Goal: Information Seeking & Learning: Learn about a topic

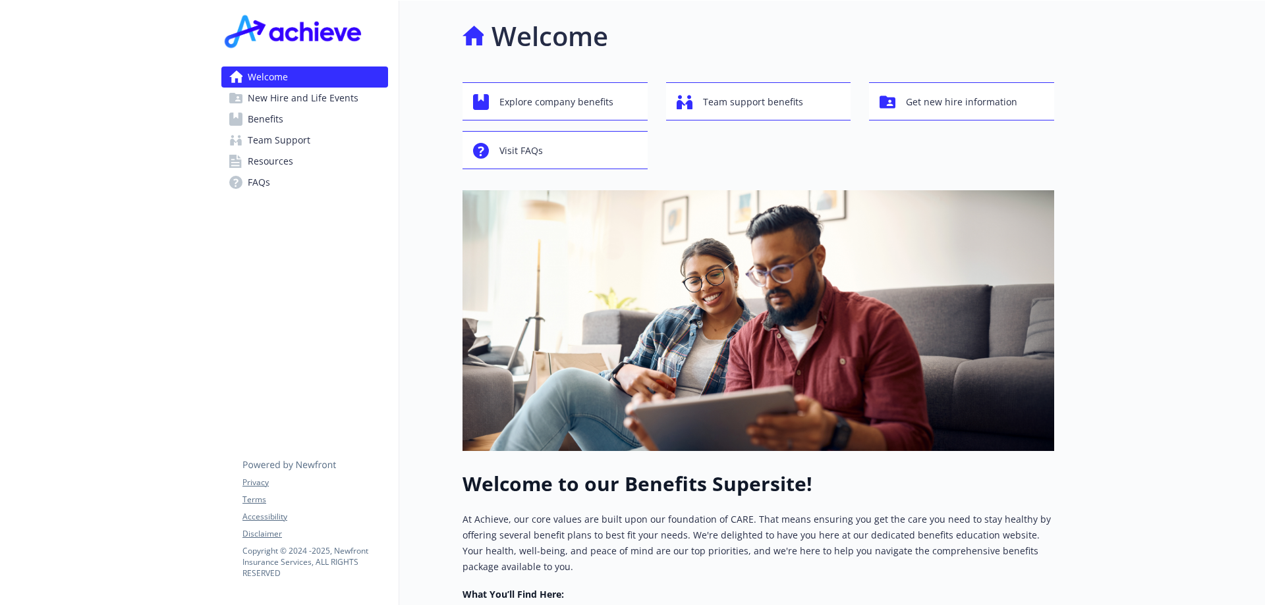
click at [323, 91] on span "New Hire and Life Events" at bounding box center [303, 98] width 111 height 21
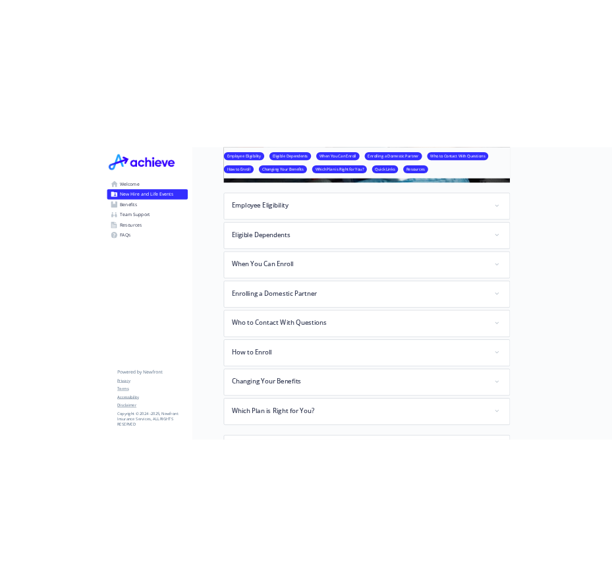
scroll to position [809, 0]
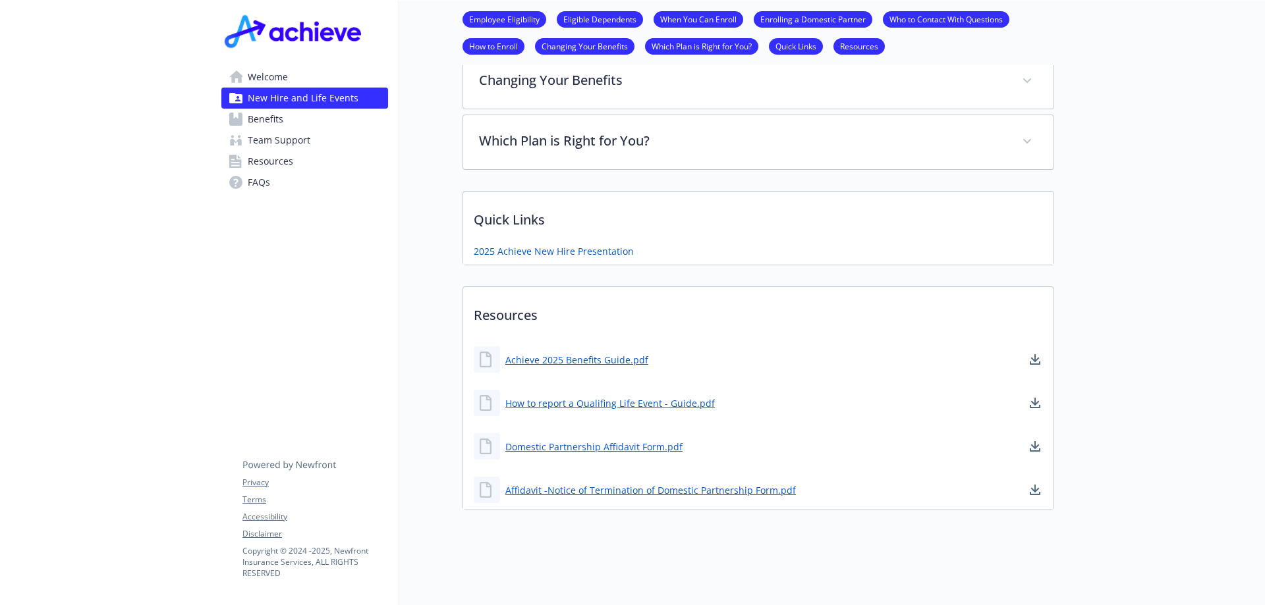
click at [221, 88] on link "New Hire and Life Events" at bounding box center [304, 98] width 167 height 21
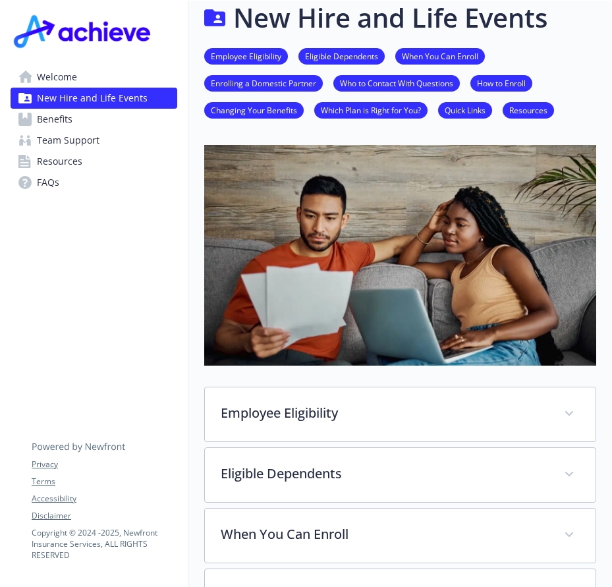
scroll to position [0, 0]
